Goal: Task Accomplishment & Management: Manage account settings

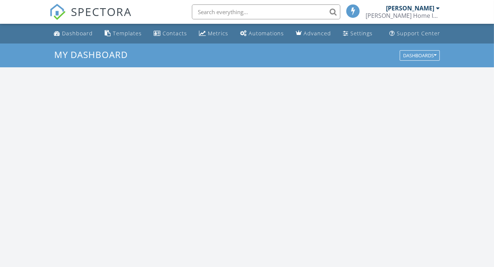
scroll to position [688, 506]
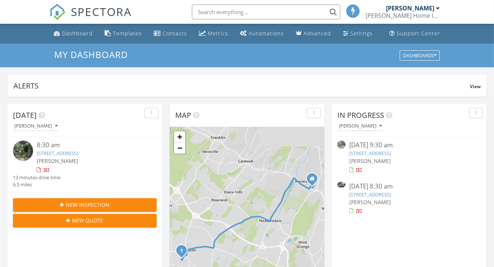
click at [391, 153] on link "1 Claridge Drive 1016, Verona, NJ 07044" at bounding box center [371, 153] width 42 height 7
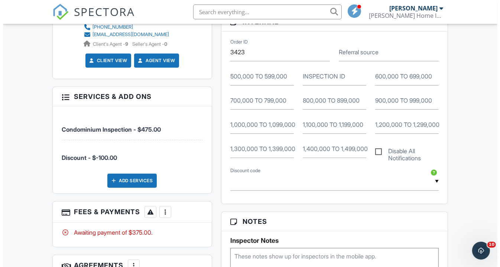
scroll to position [384, 0]
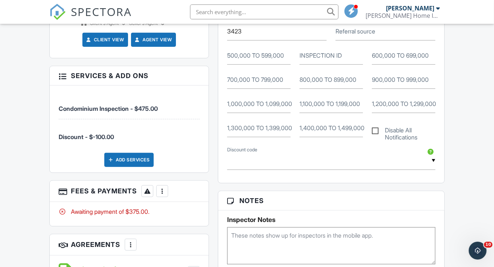
click at [162, 187] on div at bounding box center [162, 190] width 7 height 7
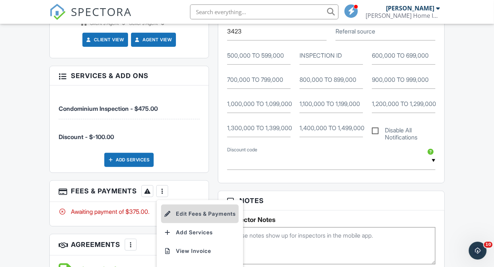
click at [191, 207] on li "Edit Fees & Payments" at bounding box center [200, 213] width 78 height 19
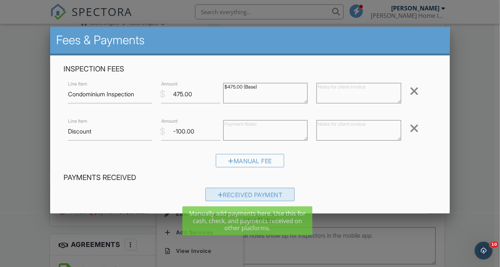
click at [218, 196] on div at bounding box center [221, 195] width 6 height 6
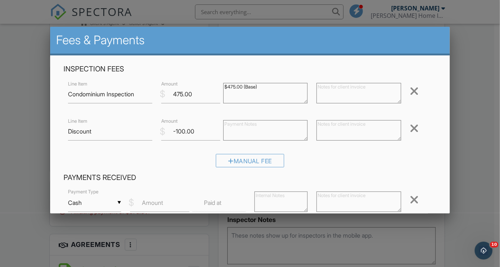
click at [120, 205] on input "Cash" at bounding box center [94, 203] width 53 height 18
click at [88, 128] on span "Check" at bounding box center [94, 127] width 40 height 19
type input "Check"
click at [147, 204] on label "Amount" at bounding box center [152, 202] width 21 height 8
click at [147, 204] on input "Amount" at bounding box center [159, 203] width 59 height 18
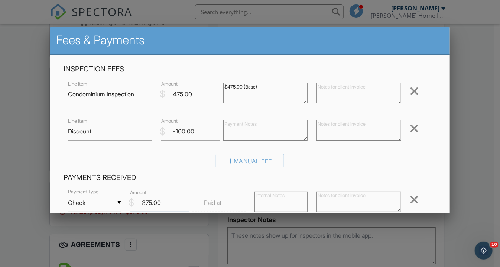
type input "375.00"
click at [312, 200] on div at bounding box center [358, 203] width 93 height 30
click at [331, 198] on textarea at bounding box center [359, 201] width 84 height 20
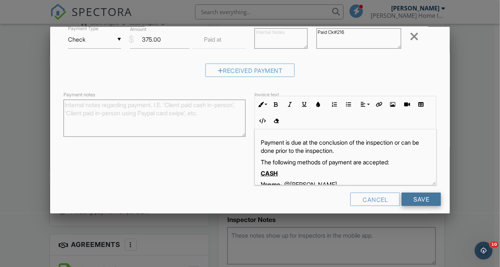
type textarea "Paid Ck#216"
click at [426, 198] on input "Save" at bounding box center [421, 198] width 39 height 13
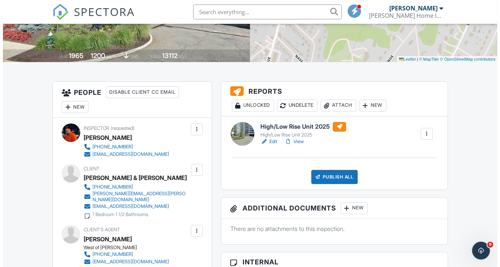
scroll to position [137, 0]
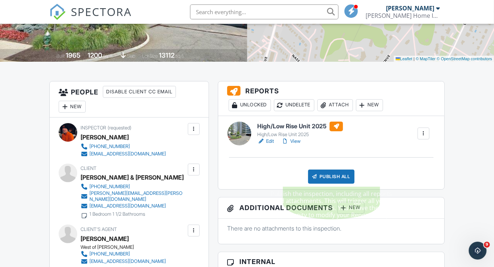
click at [329, 175] on div "Publish All" at bounding box center [331, 176] width 46 height 14
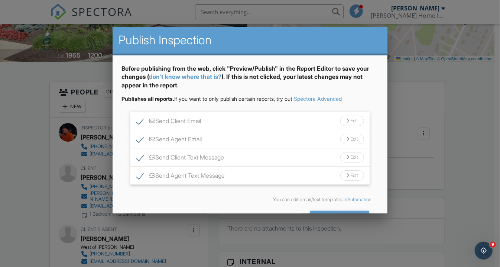
click at [342, 158] on div "Edit" at bounding box center [352, 157] width 24 height 10
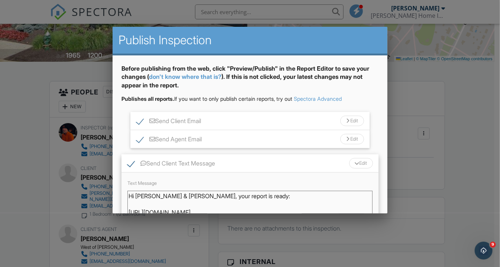
click at [172, 195] on textarea "Hi Helen & Bill, your report is ready: https://app.spectora.com/u/disrFn2 - Jac…" at bounding box center [249, 209] width 245 height 37
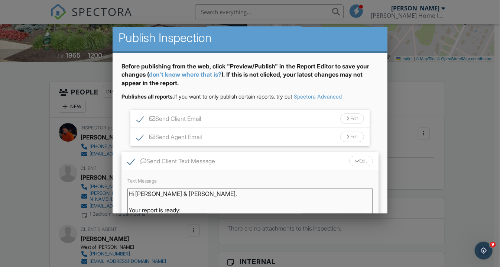
type textarea "Hi Helen & Bill, Your report is ready: https://app.spectora.com/u/disrFn2 - Jac…"
click at [354, 160] on div at bounding box center [356, 161] width 5 height 3
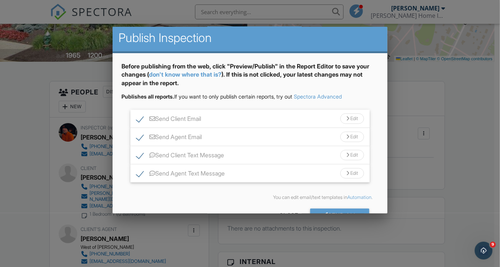
click at [340, 176] on div "Edit" at bounding box center [352, 173] width 24 height 10
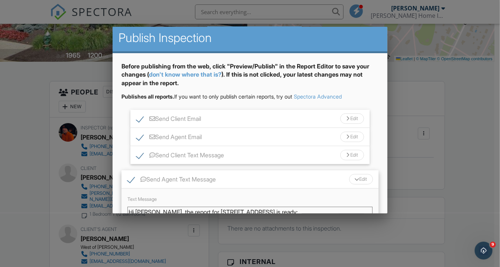
click at [155, 211] on textarea "Hi Aliza, the report for 1 Claridge Drive 1016 is ready: https://app.spectora.c…" at bounding box center [249, 225] width 245 height 37
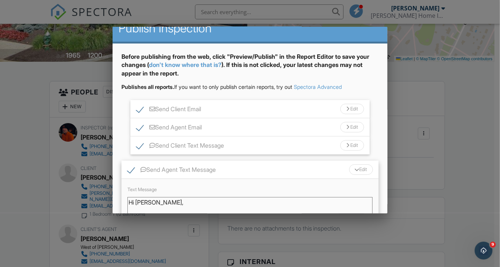
scroll to position [20, 0]
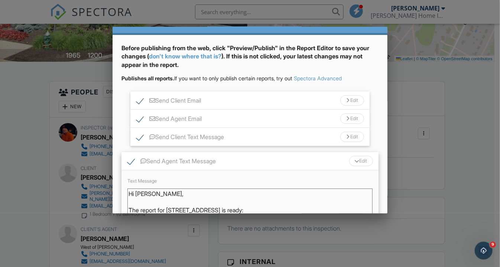
type textarea "Hi Aliza, The report for 1 Claridge Drive 1016 is ready: https://app.spectora.c…"
click at [354, 160] on div at bounding box center [356, 161] width 5 height 3
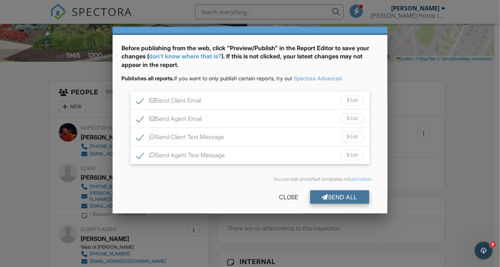
click at [328, 195] on div "Send All" at bounding box center [339, 196] width 59 height 13
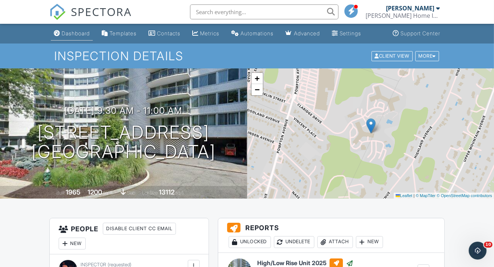
click at [81, 33] on div "Dashboard" at bounding box center [76, 33] width 28 height 6
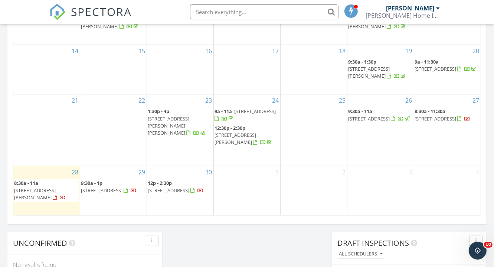
scroll to position [467, 0]
